Goal: Task Accomplishment & Management: Use online tool/utility

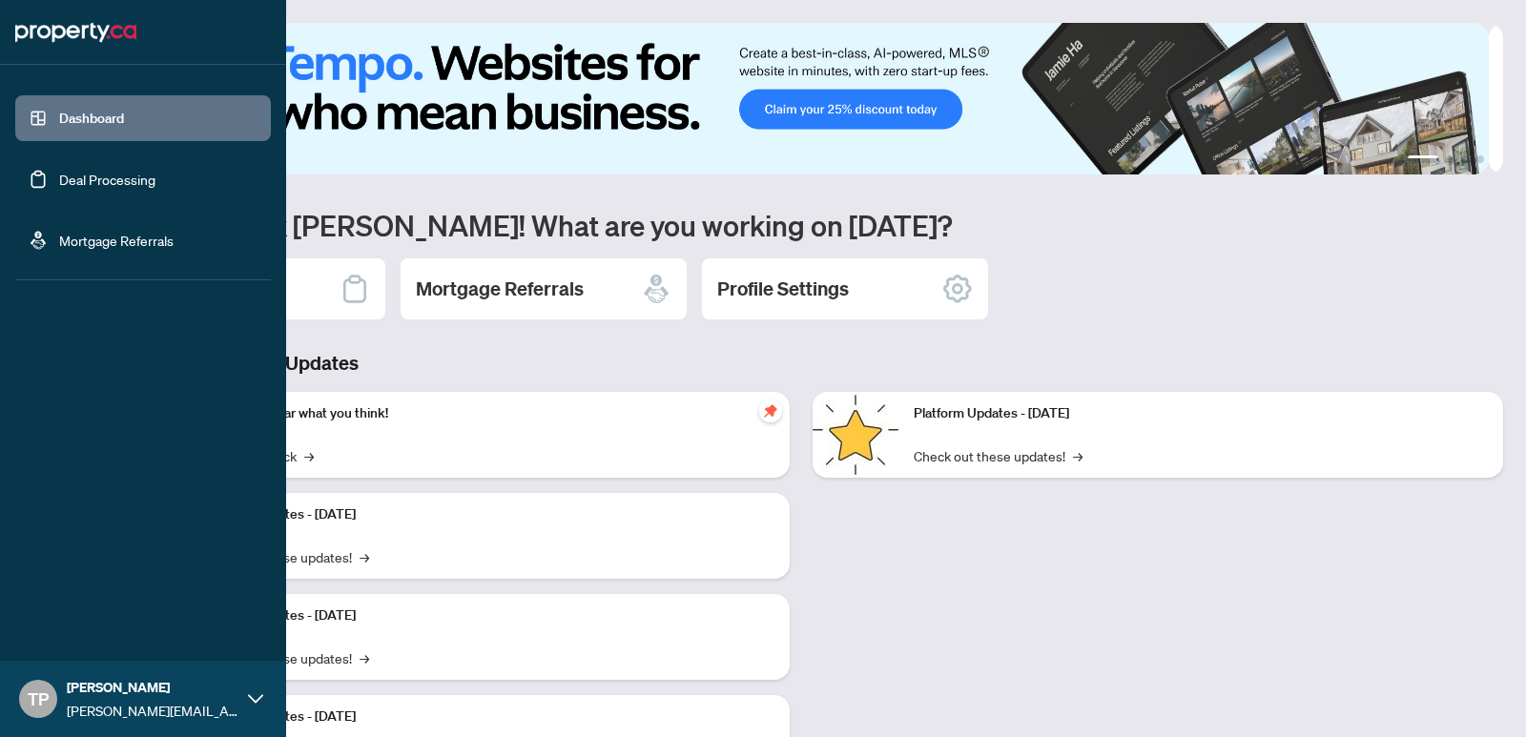
click at [93, 188] on link "Deal Processing" at bounding box center [107, 179] width 96 height 17
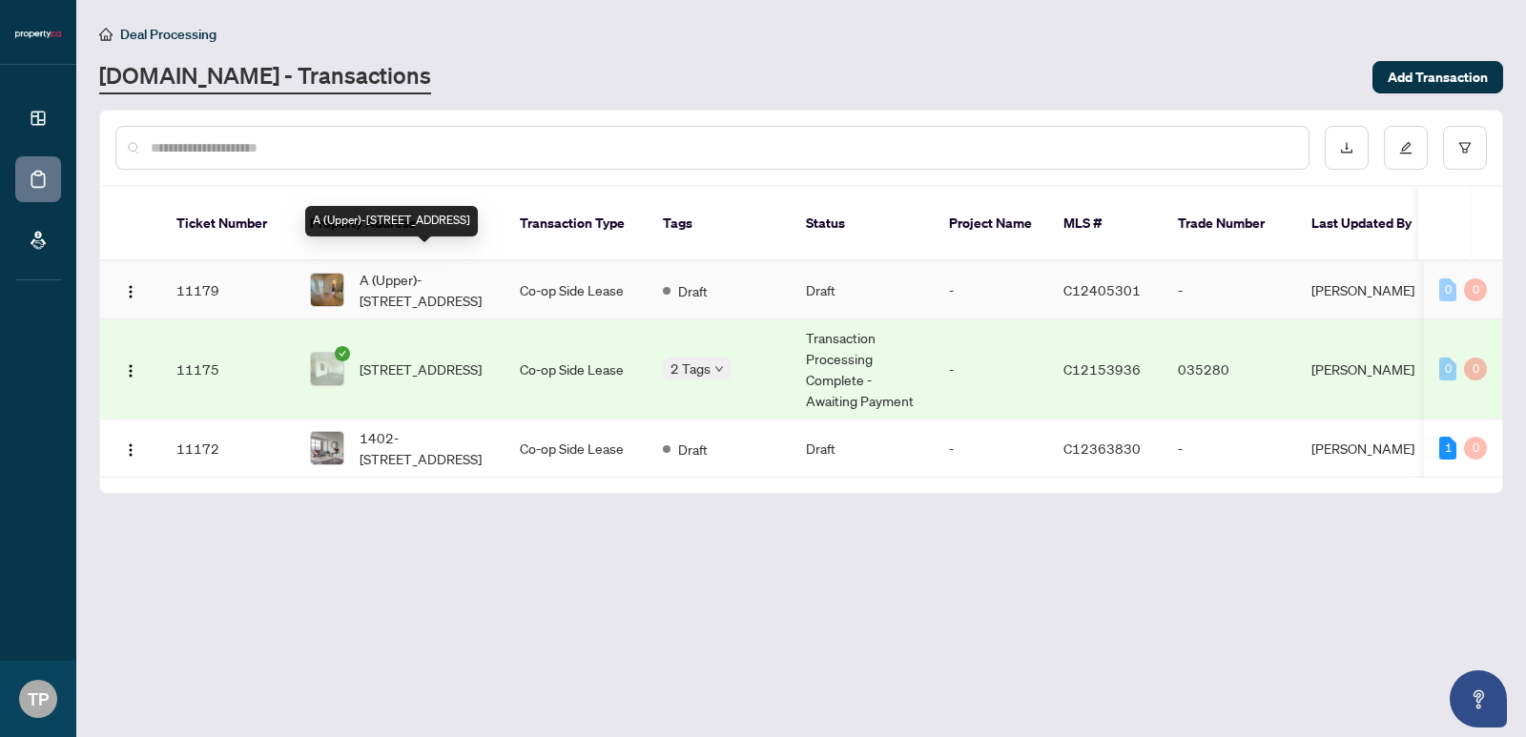
click at [430, 278] on span "A (Upper)-[STREET_ADDRESS]" at bounding box center [425, 290] width 130 height 42
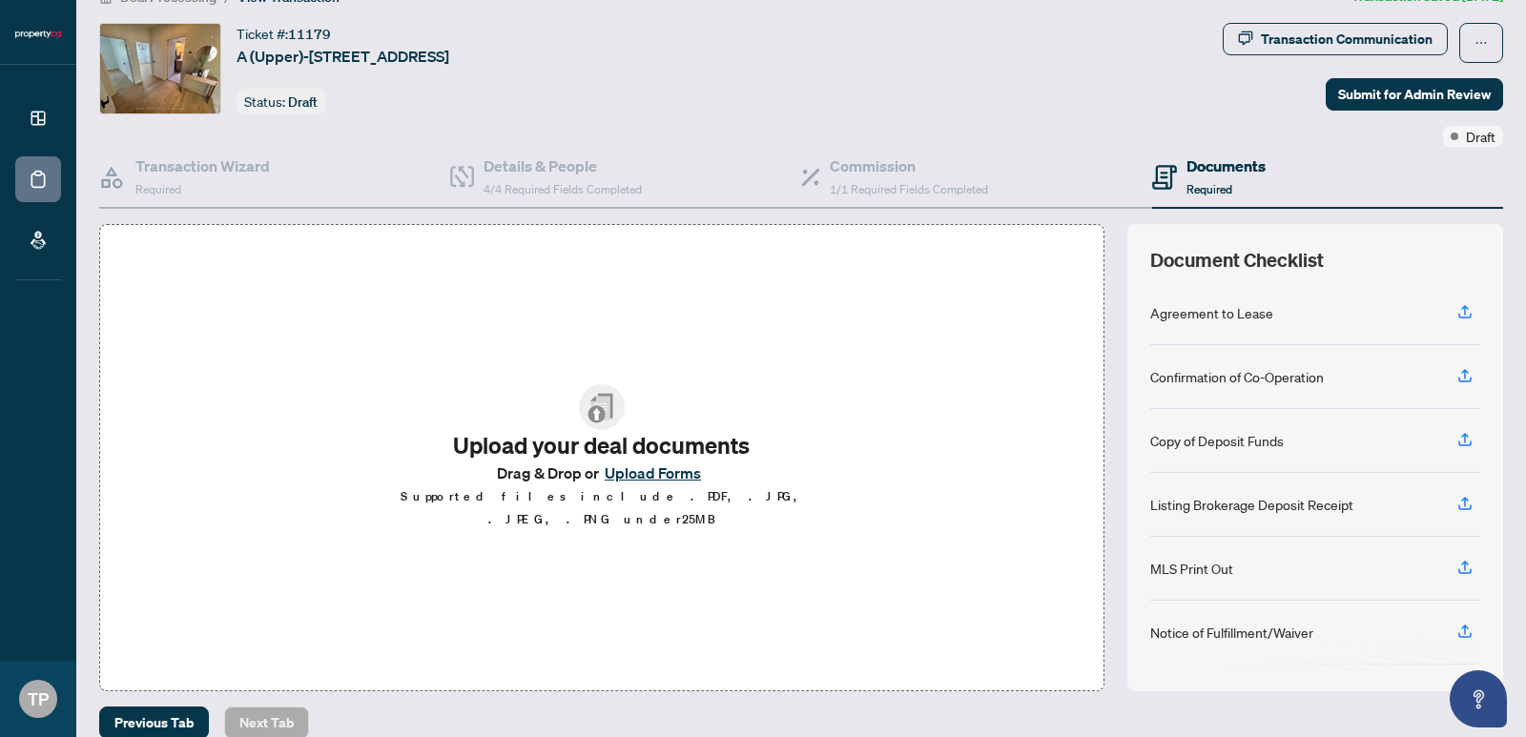
scroll to position [62, 0]
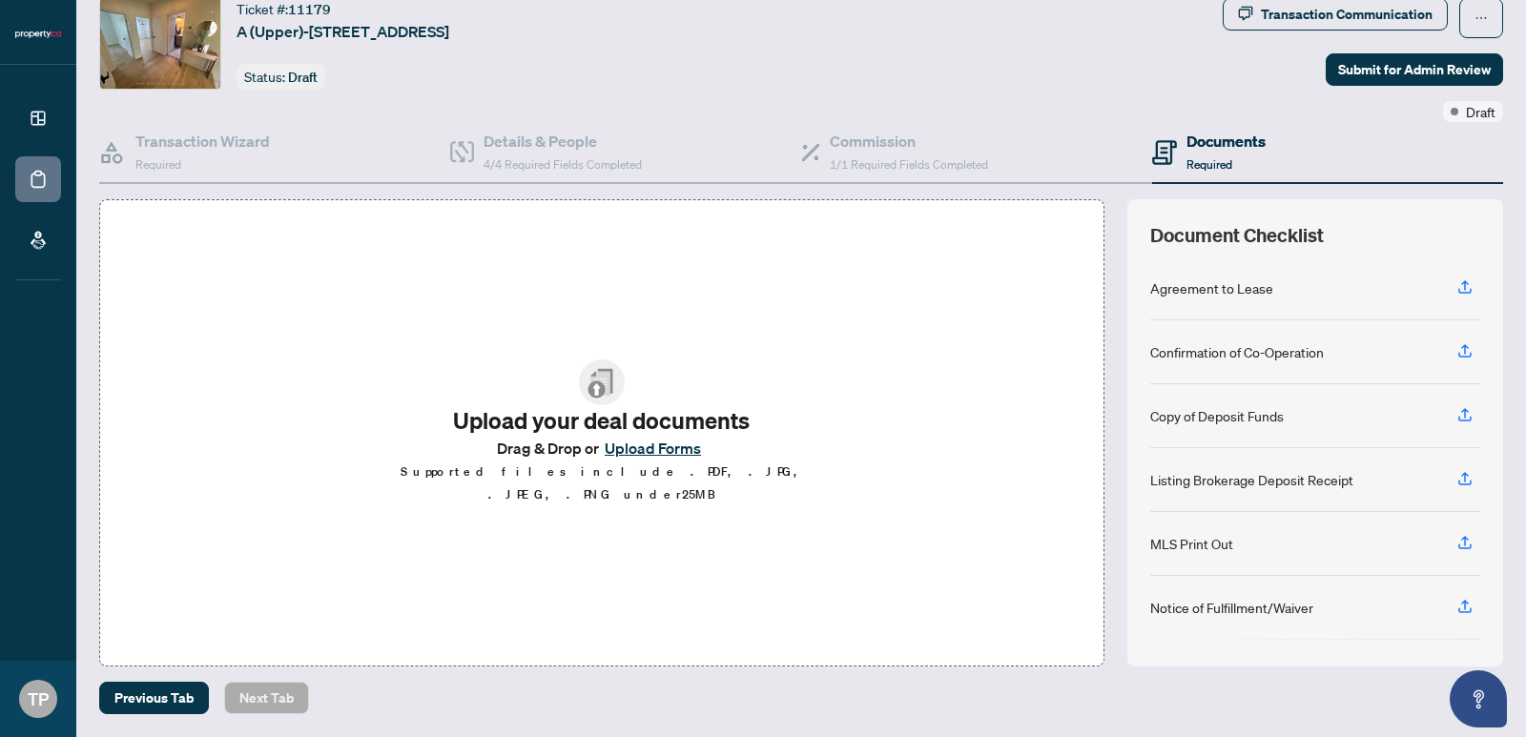
click at [664, 456] on button "Upload Forms" at bounding box center [653, 448] width 108 height 25
